Goal: Find specific page/section: Find specific page/section

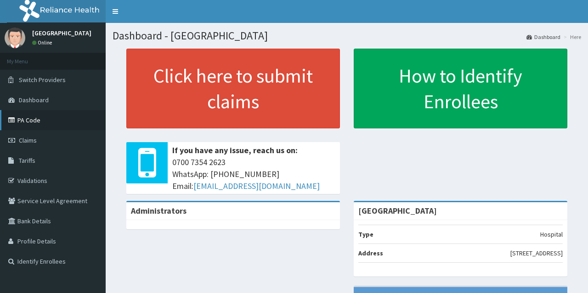
click at [19, 128] on link "PA Code" at bounding box center [53, 120] width 106 height 20
click at [27, 120] on link "PA Code" at bounding box center [53, 120] width 106 height 20
click at [59, 119] on link "PA Code" at bounding box center [53, 120] width 106 height 20
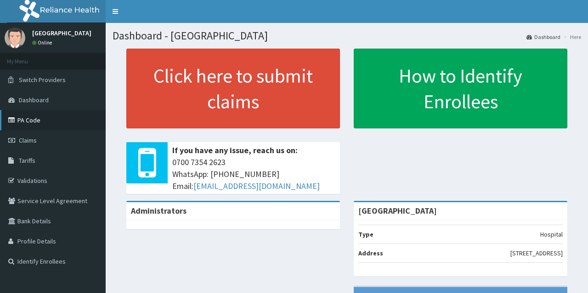
click at [8, 123] on icon at bounding box center [12, 120] width 9 height 6
click at [3, 114] on link "PA Code" at bounding box center [53, 120] width 106 height 20
click at [38, 123] on link "PA Code" at bounding box center [53, 120] width 106 height 20
